Goal: Task Accomplishment & Management: Manage account settings

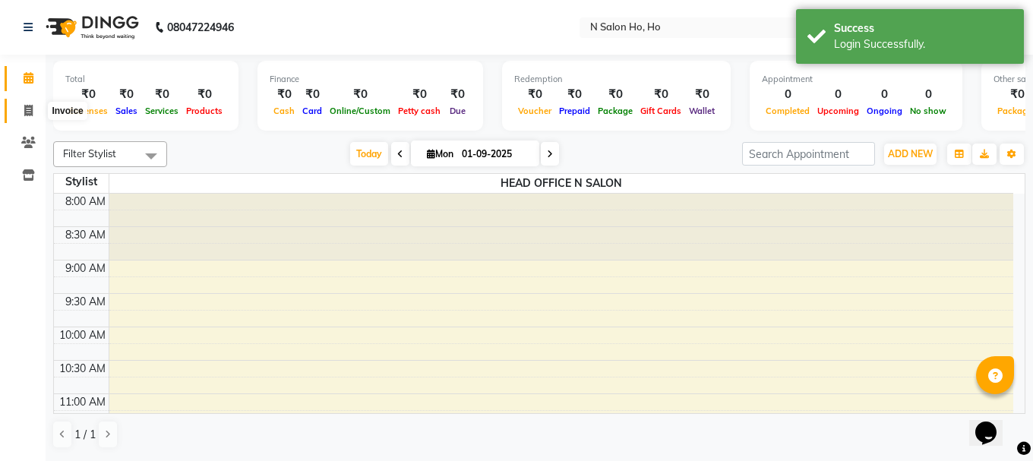
click at [27, 105] on icon at bounding box center [28, 110] width 8 height 11
select select "service"
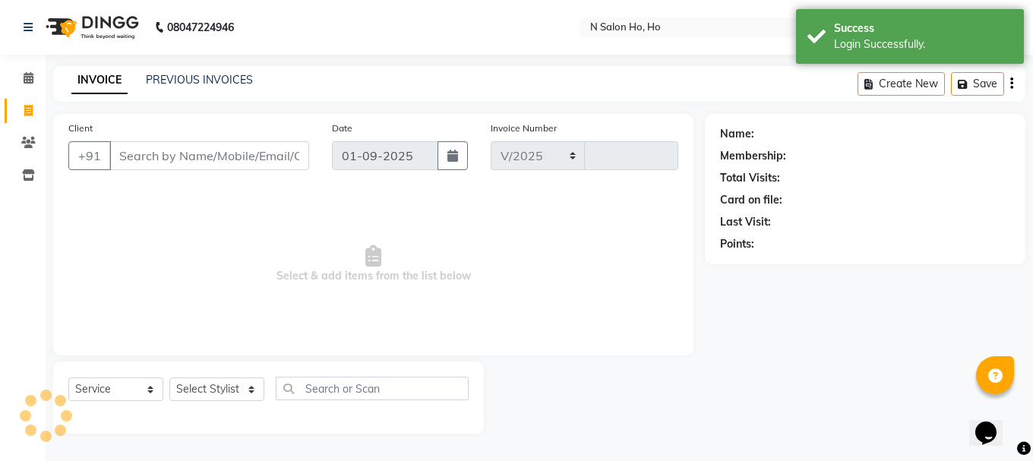
select select "8924"
type input "0001"
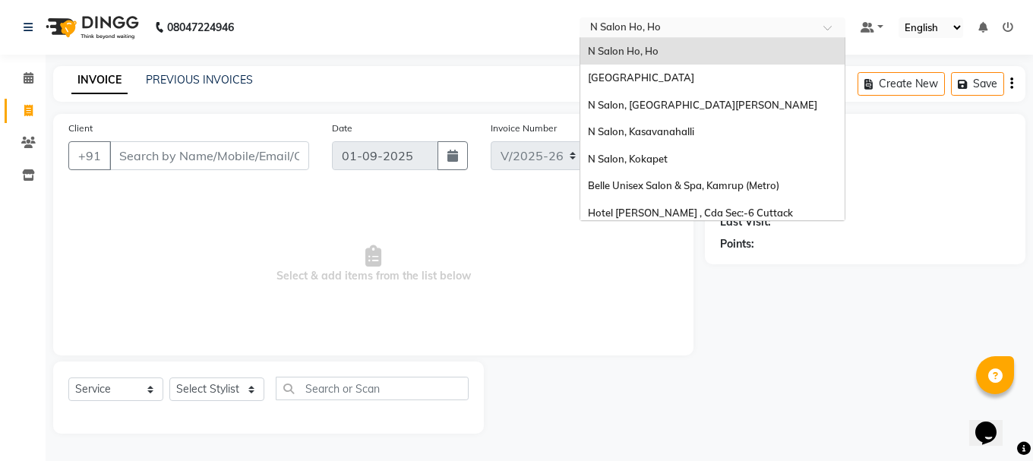
click at [634, 35] on input "text" at bounding box center [697, 28] width 220 height 15
click at [637, 81] on span "N Salon, Sarjapur Main Road" at bounding box center [641, 77] width 106 height 12
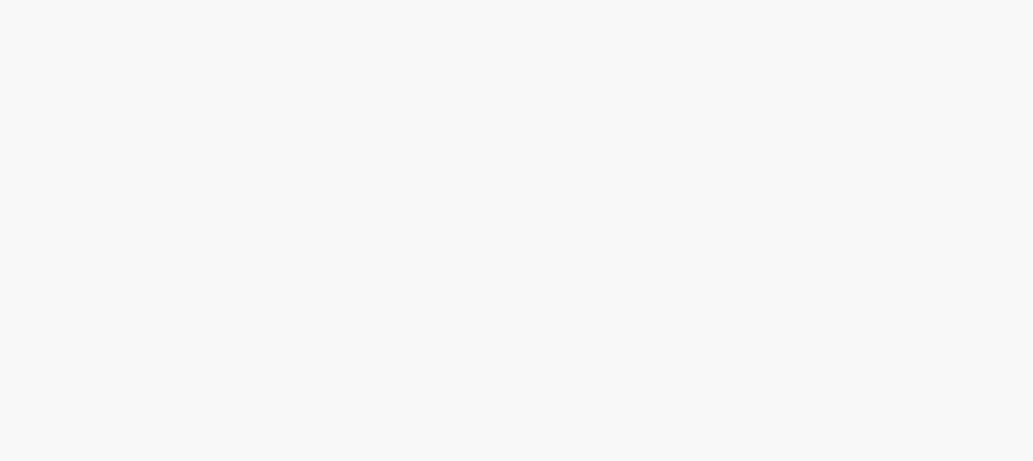
select select "7871"
select select "service"
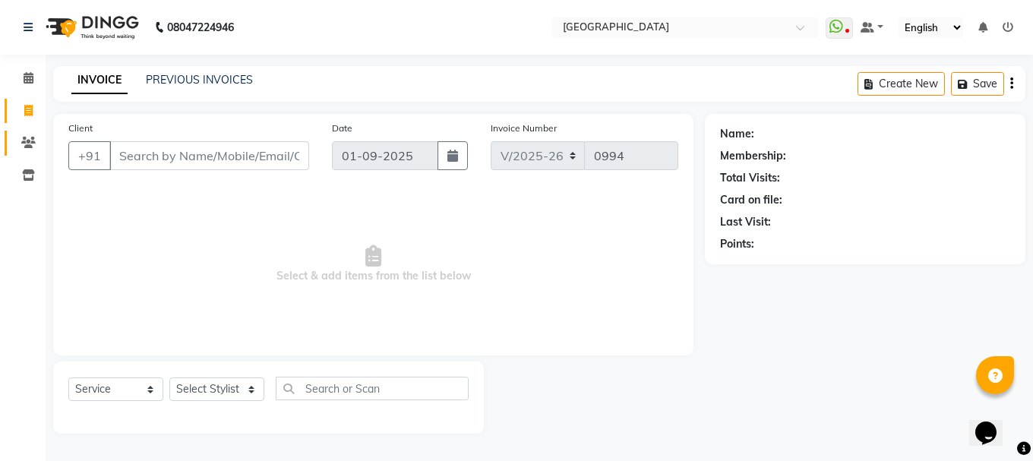
click at [35, 152] on link "Clients" at bounding box center [23, 143] width 36 height 25
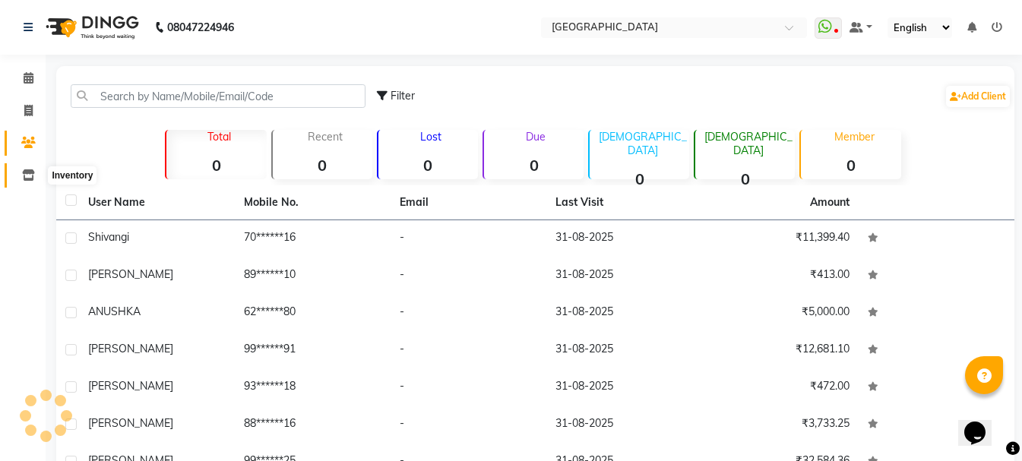
click at [30, 175] on icon at bounding box center [28, 174] width 13 height 11
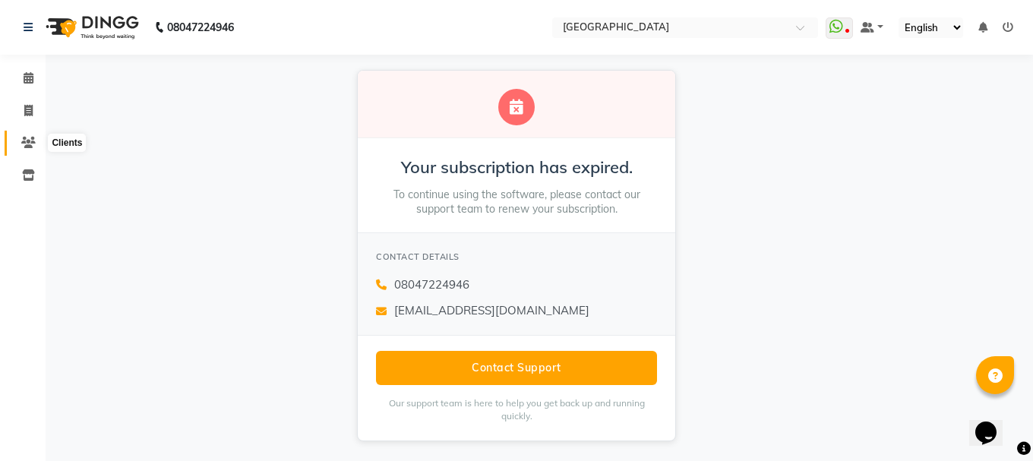
click at [33, 144] on icon at bounding box center [28, 142] width 14 height 11
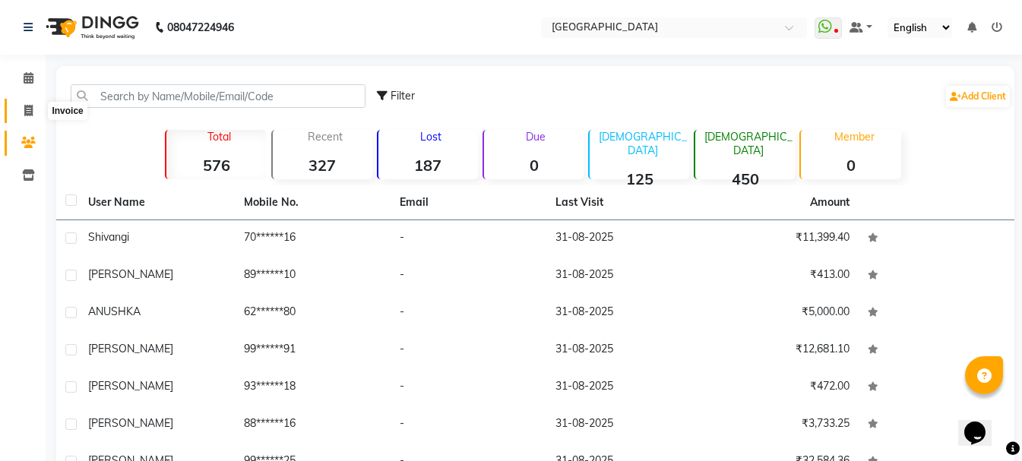
click at [31, 118] on span at bounding box center [28, 111] width 27 height 17
select select "service"
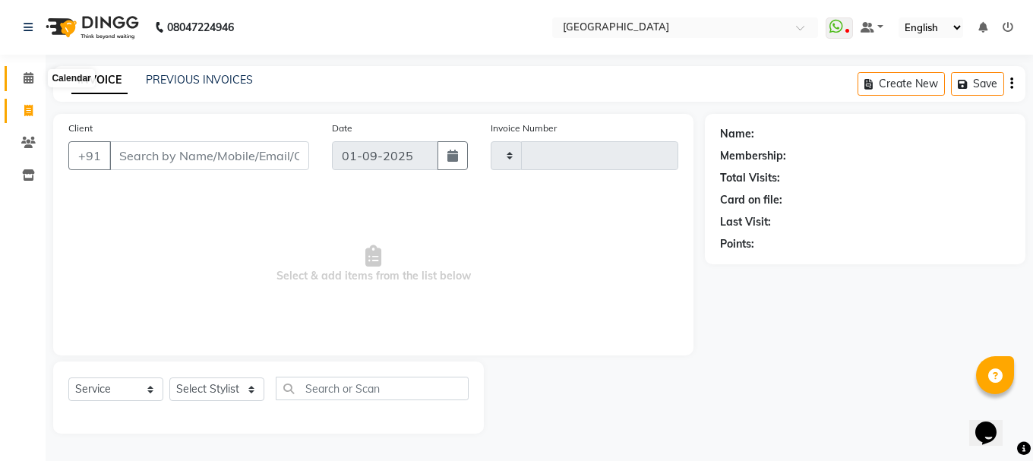
type input "0994"
select select "7871"
click at [35, 77] on span at bounding box center [28, 78] width 27 height 17
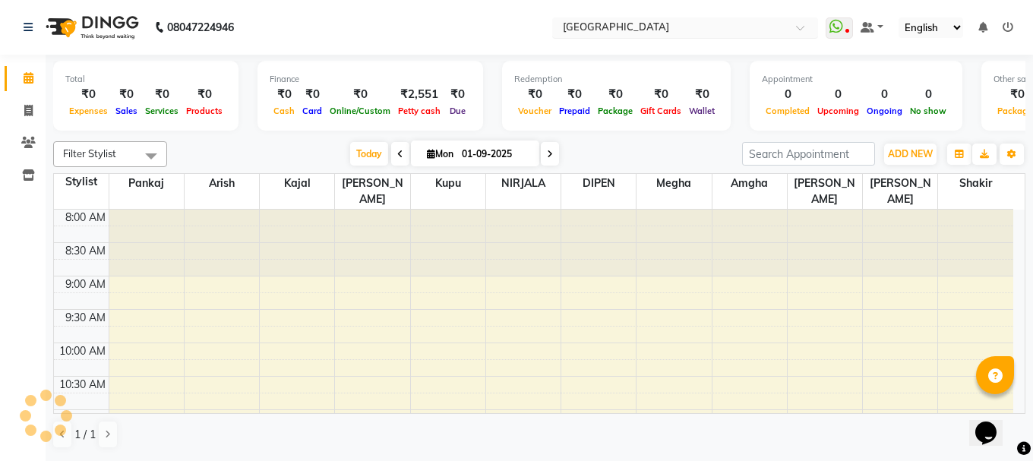
click at [635, 30] on input "text" at bounding box center [670, 28] width 220 height 15
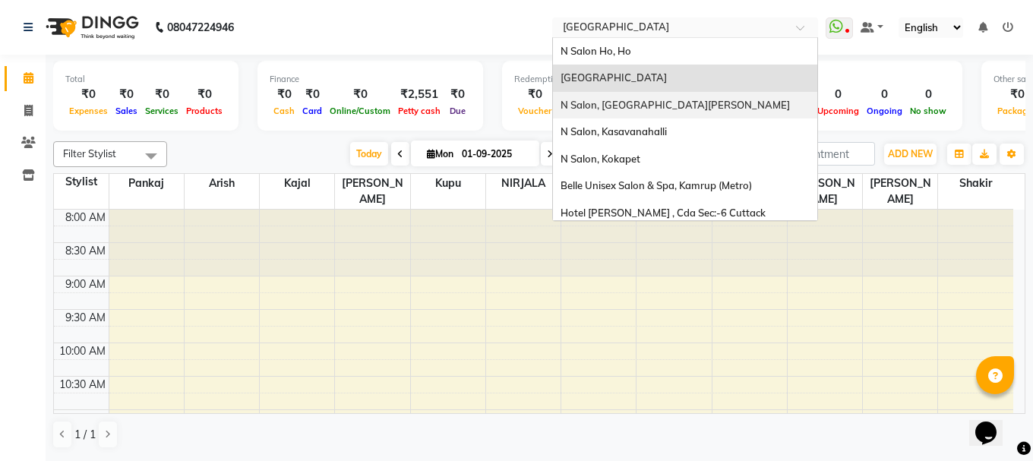
click at [633, 106] on span "N Salon, East Patel Nagar" at bounding box center [675, 105] width 229 height 12
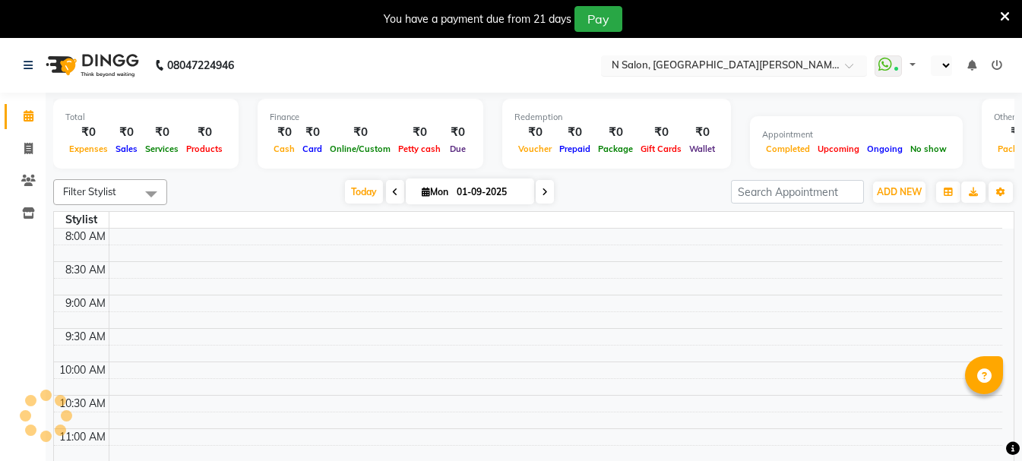
select select "en"
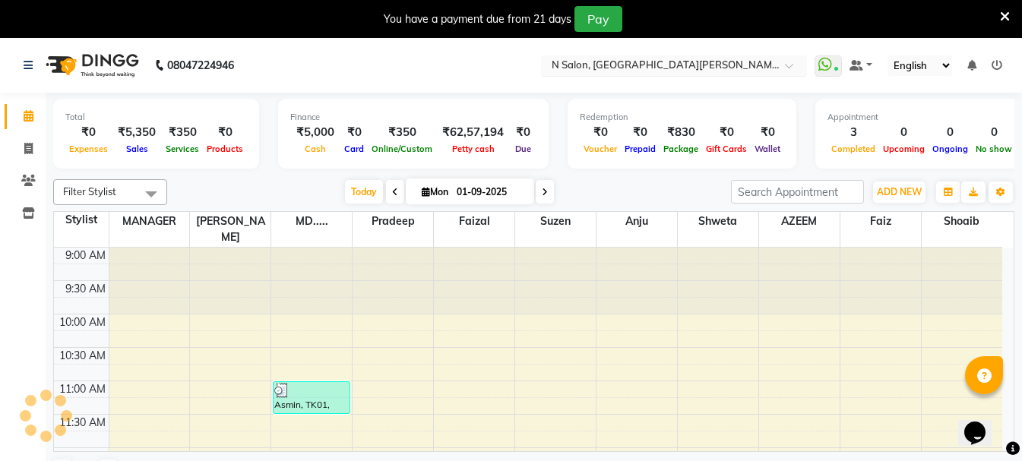
click at [632, 64] on input "text" at bounding box center [658, 66] width 220 height 15
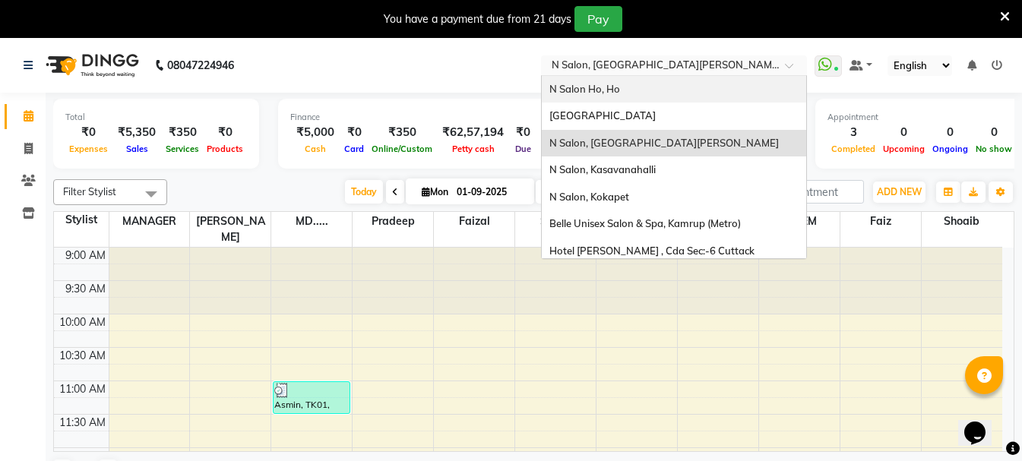
click at [630, 96] on div "N Salon Ho, Ho" at bounding box center [674, 89] width 264 height 27
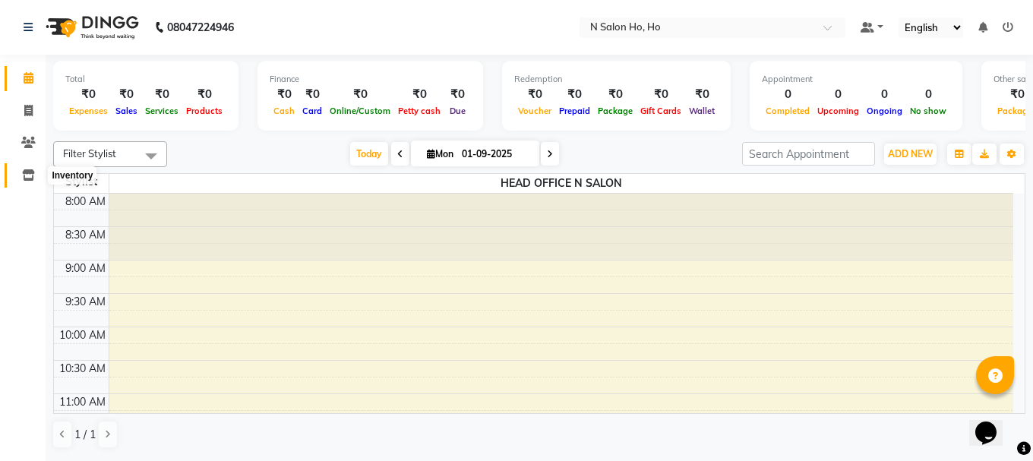
click at [27, 182] on span at bounding box center [28, 175] width 27 height 17
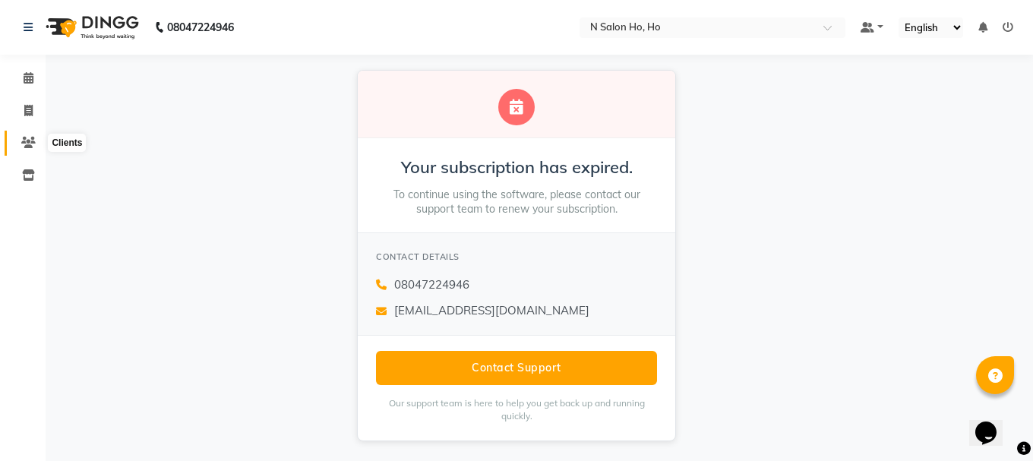
click at [30, 140] on icon at bounding box center [28, 142] width 14 height 11
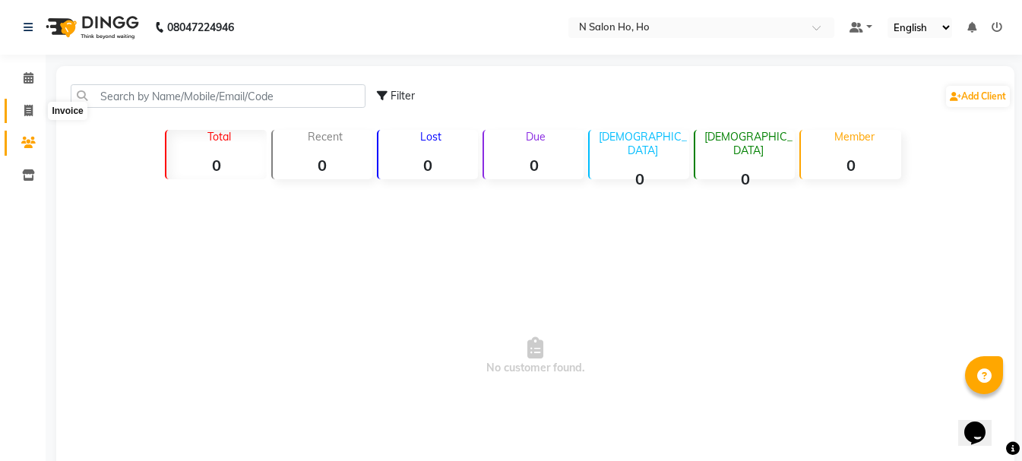
click at [28, 113] on icon at bounding box center [28, 110] width 8 height 11
select select "service"
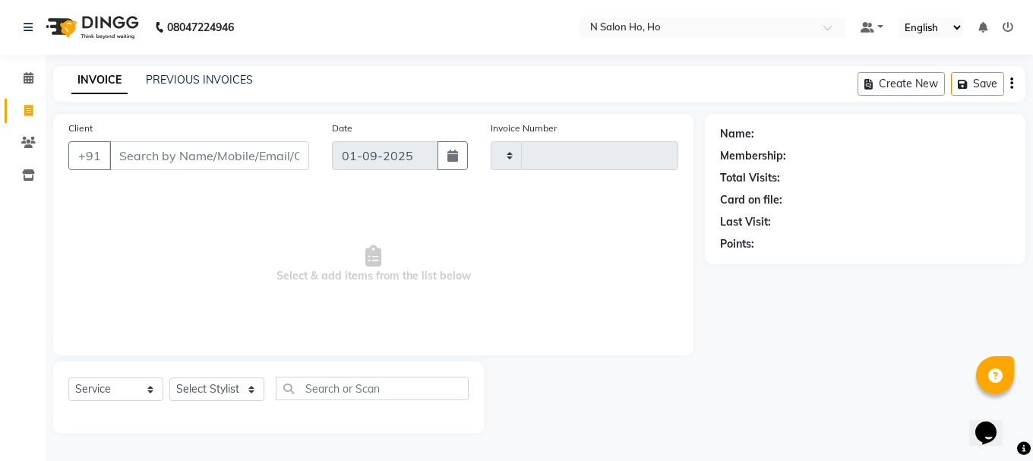
type input "0001"
select select "8924"
click at [30, 68] on link "Calendar" at bounding box center [23, 78] width 36 height 25
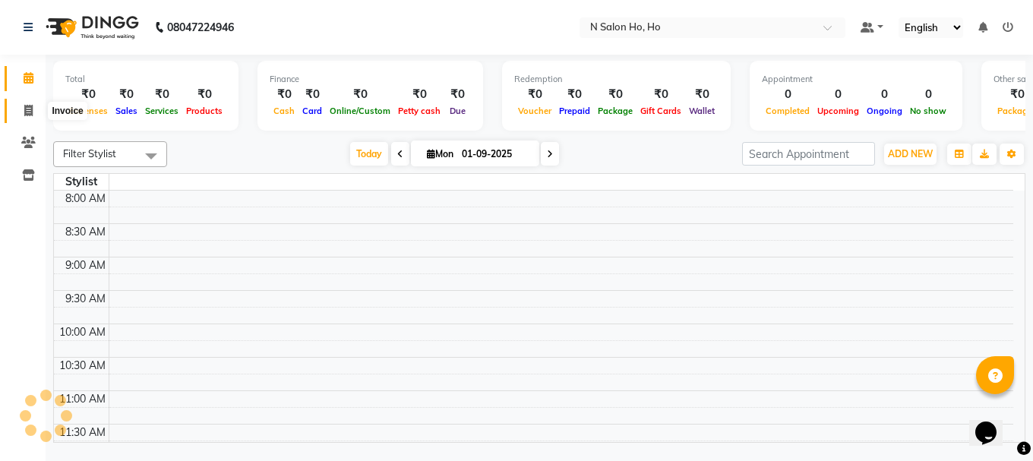
click at [16, 113] on span at bounding box center [28, 111] width 27 height 17
select select "service"
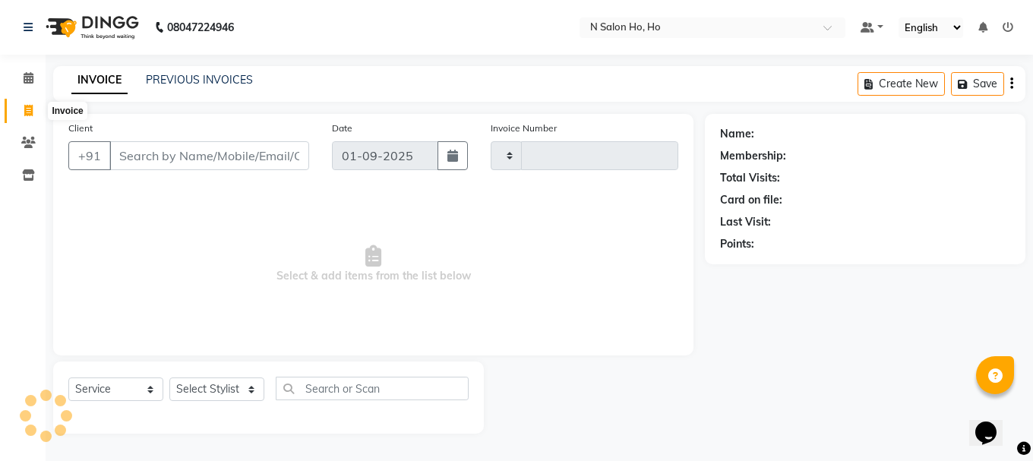
type input "0001"
select select "8924"
click at [668, 24] on input "text" at bounding box center [697, 28] width 220 height 15
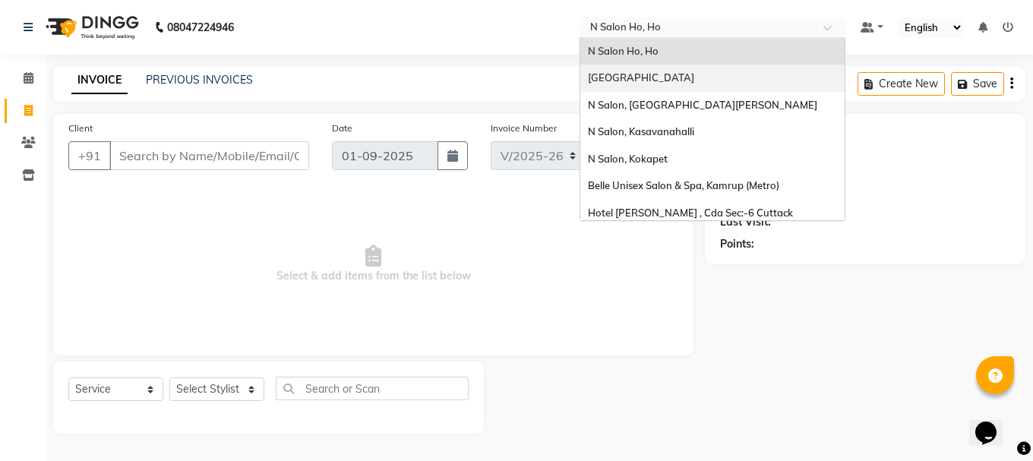
click at [675, 80] on span "[GEOGRAPHIC_DATA]" at bounding box center [641, 77] width 106 height 12
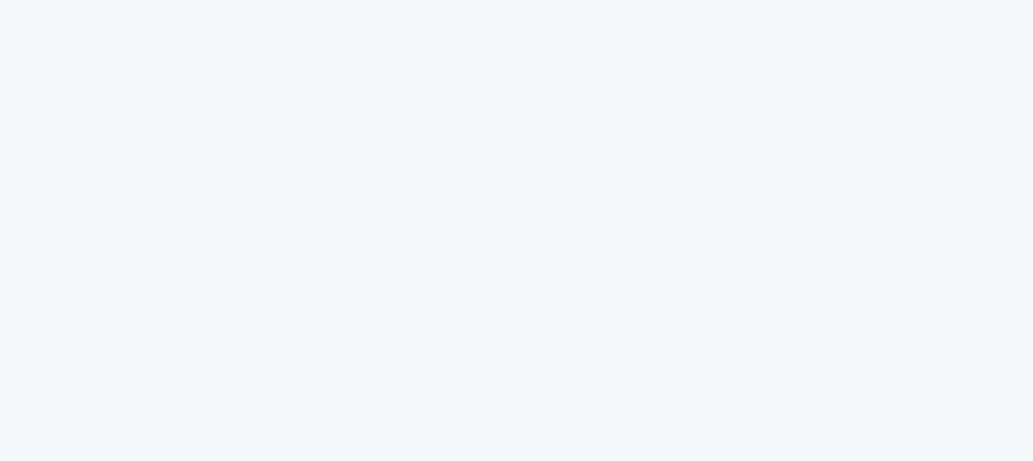
click at [418, 97] on div at bounding box center [516, 230] width 1033 height 461
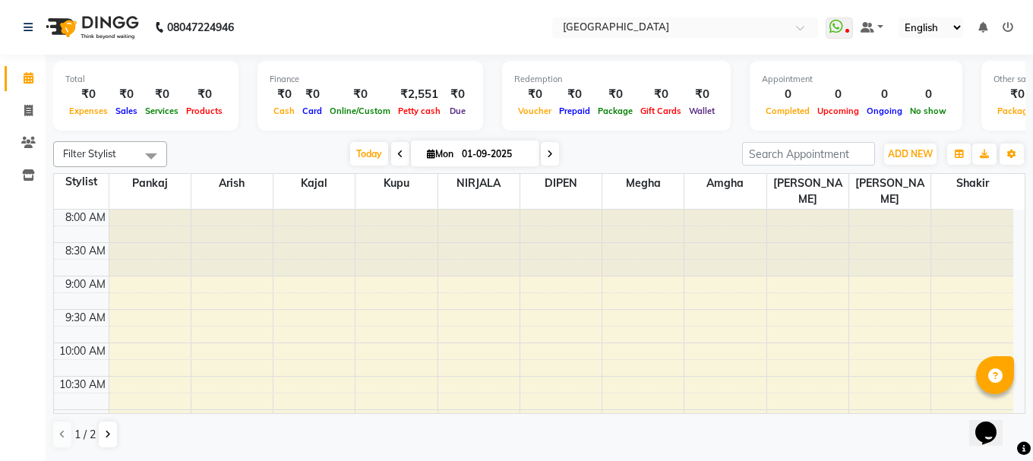
click at [1003, 28] on icon at bounding box center [1008, 27] width 11 height 11
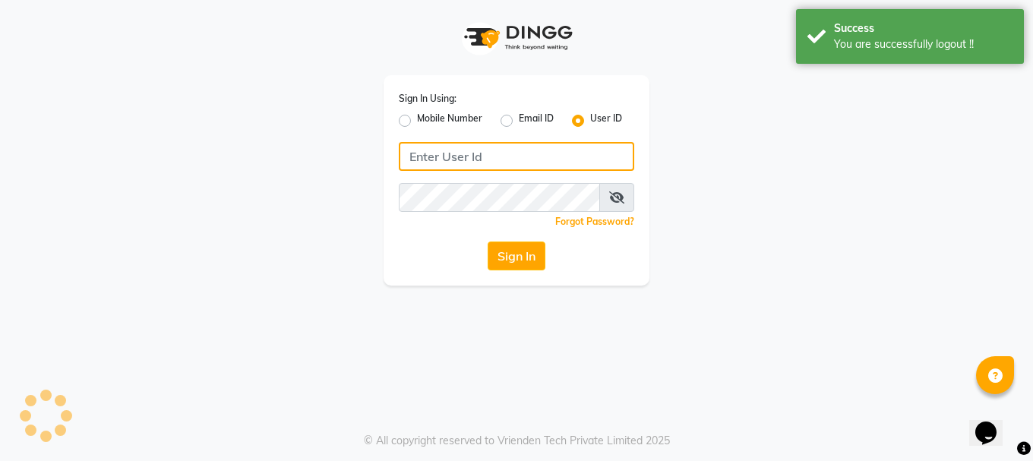
type input "9289115244"
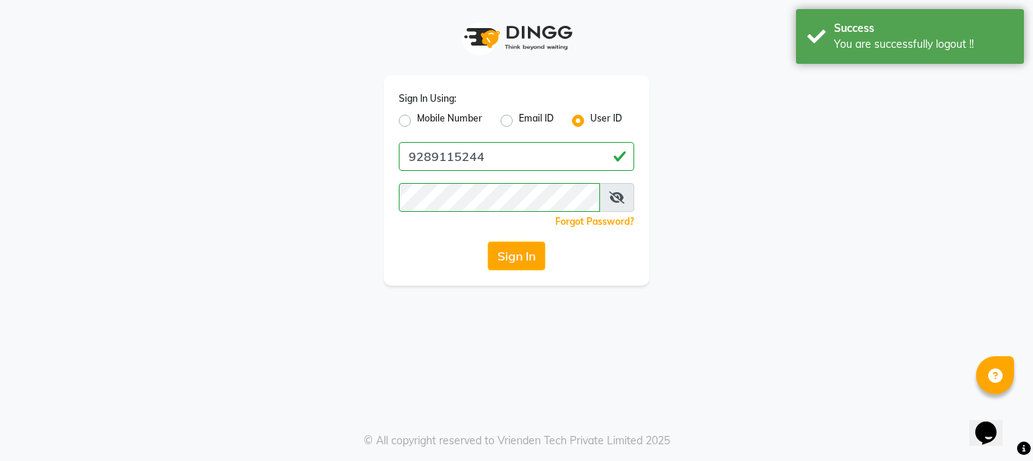
click at [412, 128] on div "Mobile Number" at bounding box center [441, 121] width 84 height 18
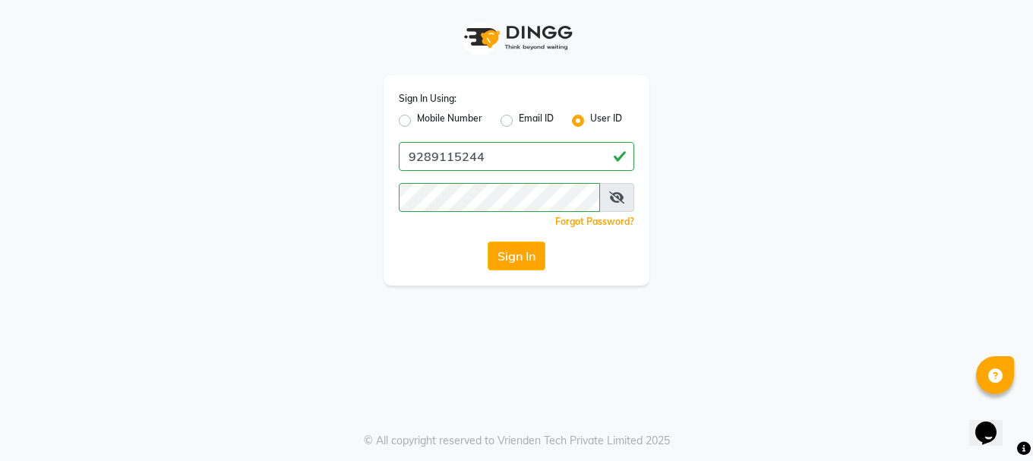
click at [417, 124] on label "Mobile Number" at bounding box center [449, 121] width 65 height 18
click at [417, 122] on input "Mobile Number" at bounding box center [422, 117] width 10 height 10
radio input "true"
radio input "false"
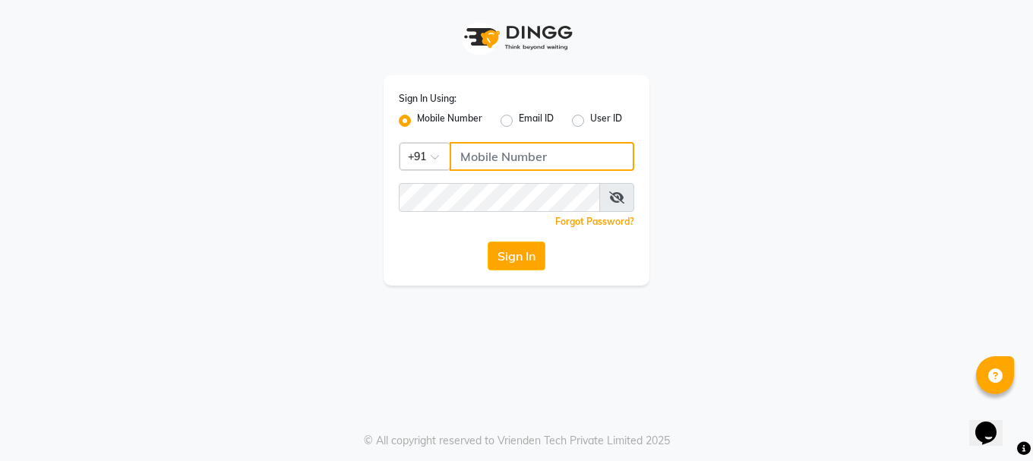
click at [510, 165] on input "Username" at bounding box center [542, 156] width 185 height 29
type input "9289115244"
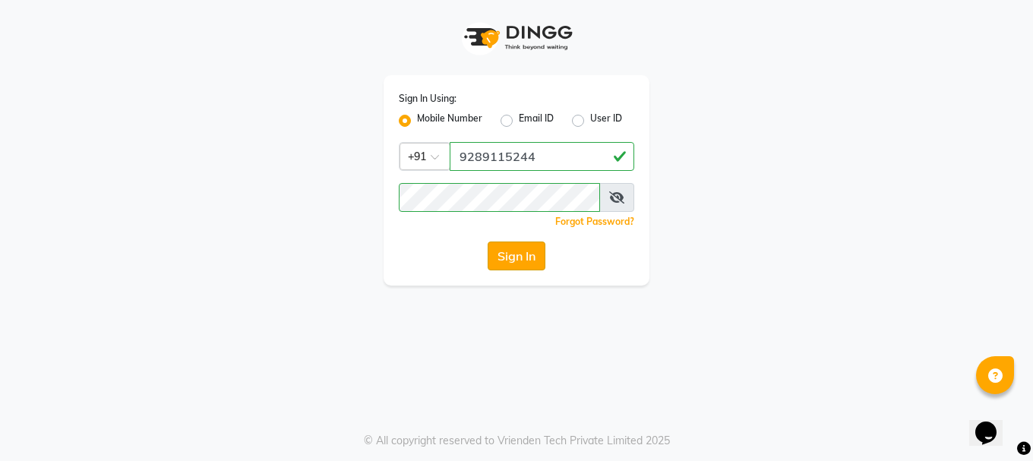
click at [507, 251] on button "Sign In" at bounding box center [517, 256] width 58 height 29
